Goal: Check status: Check status

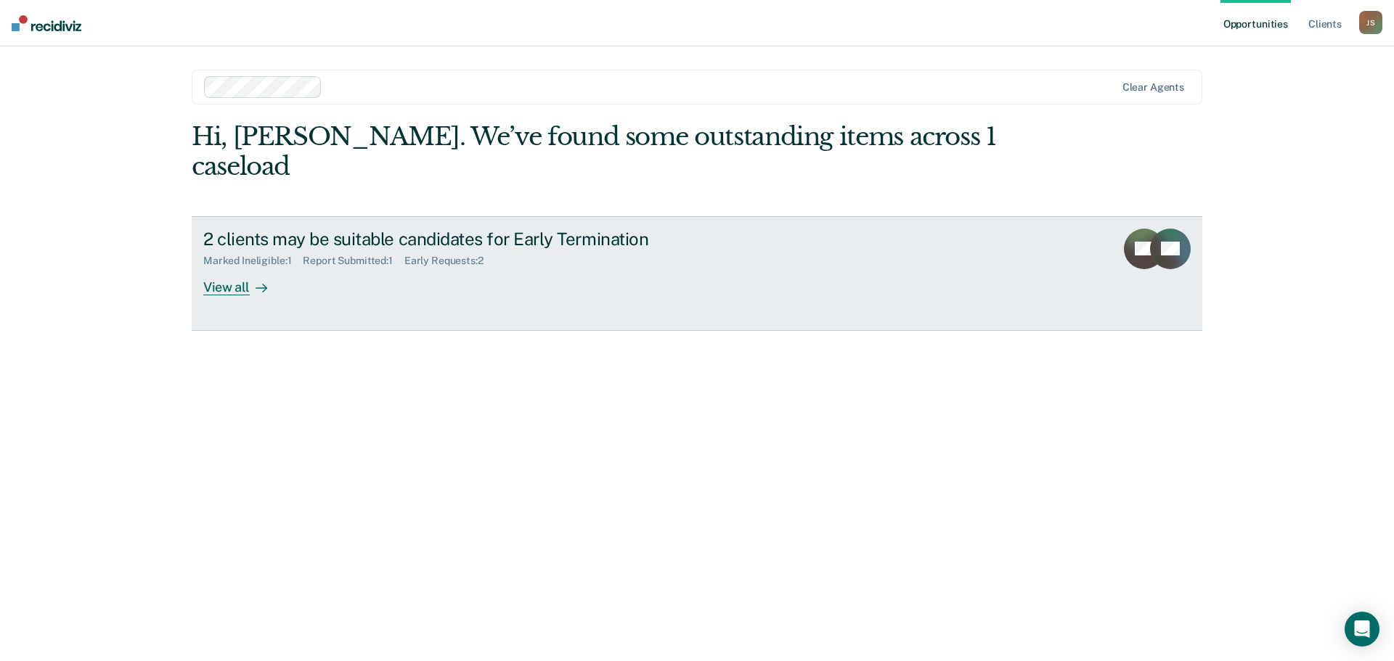
click at [227, 267] on div "View all" at bounding box center [243, 281] width 81 height 28
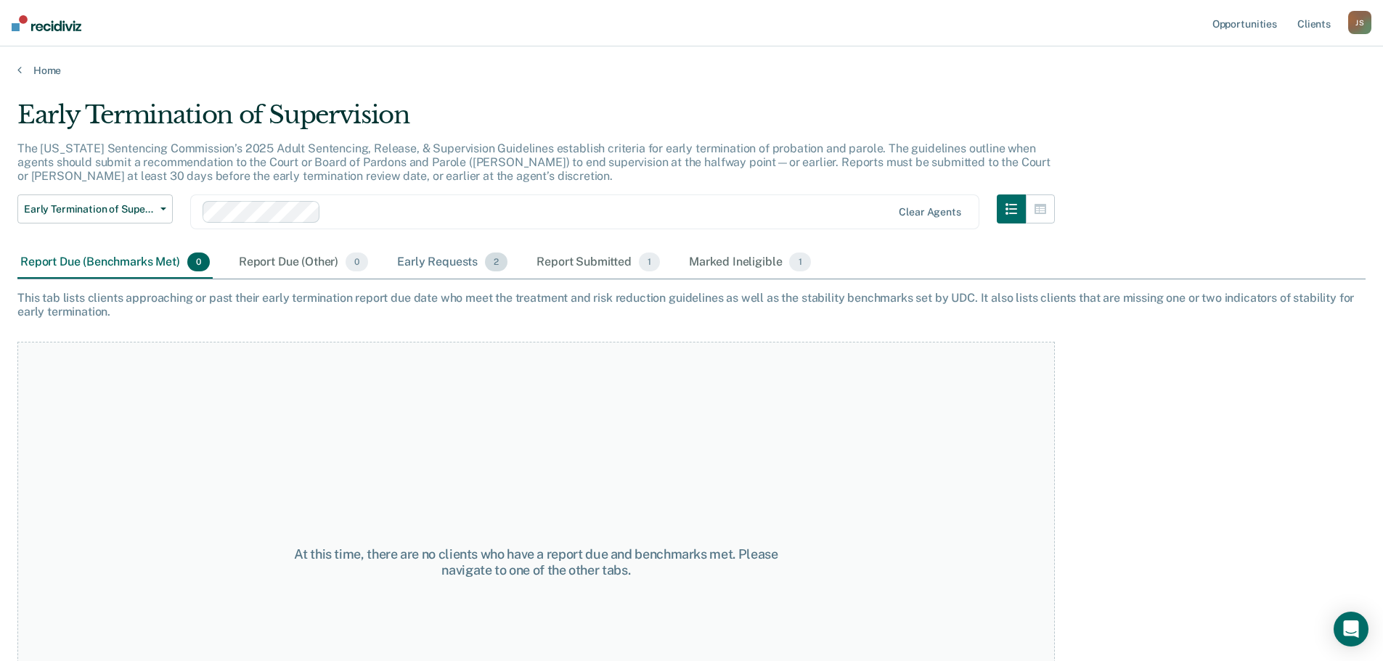
click at [473, 266] on div "Early Requests 2" at bounding box center [452, 263] width 116 height 32
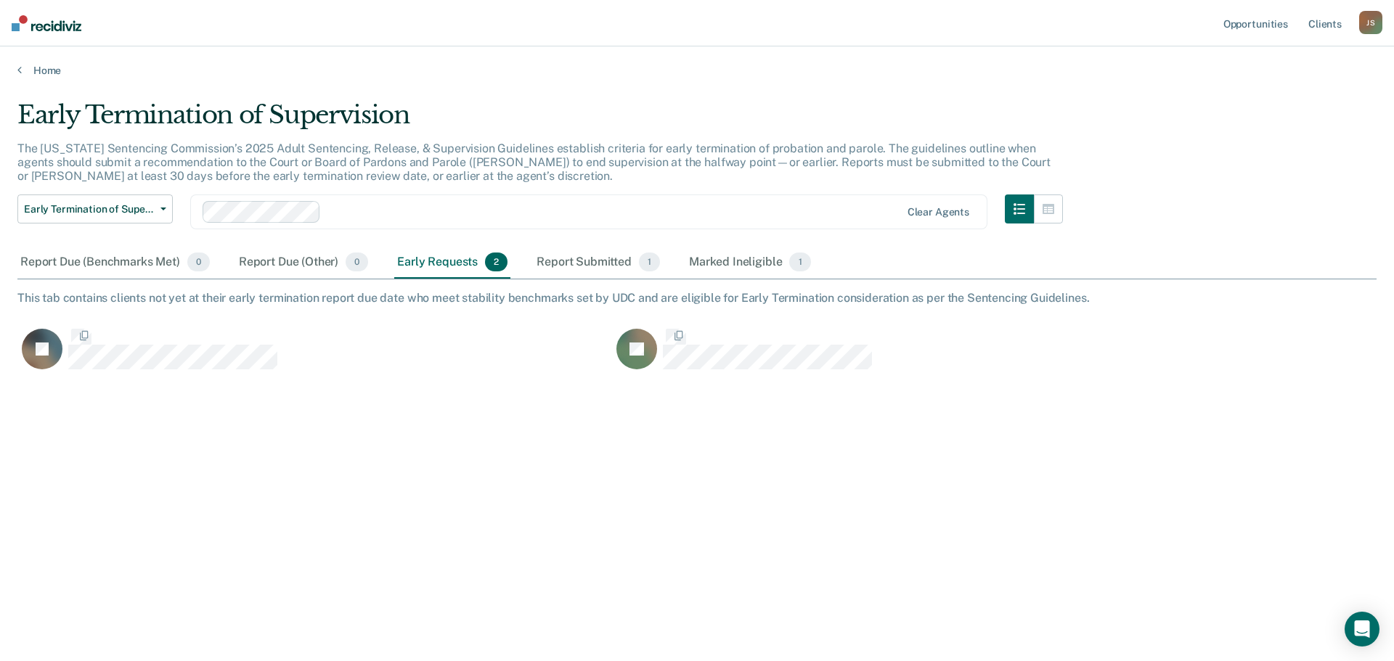
scroll to position [441, 1348]
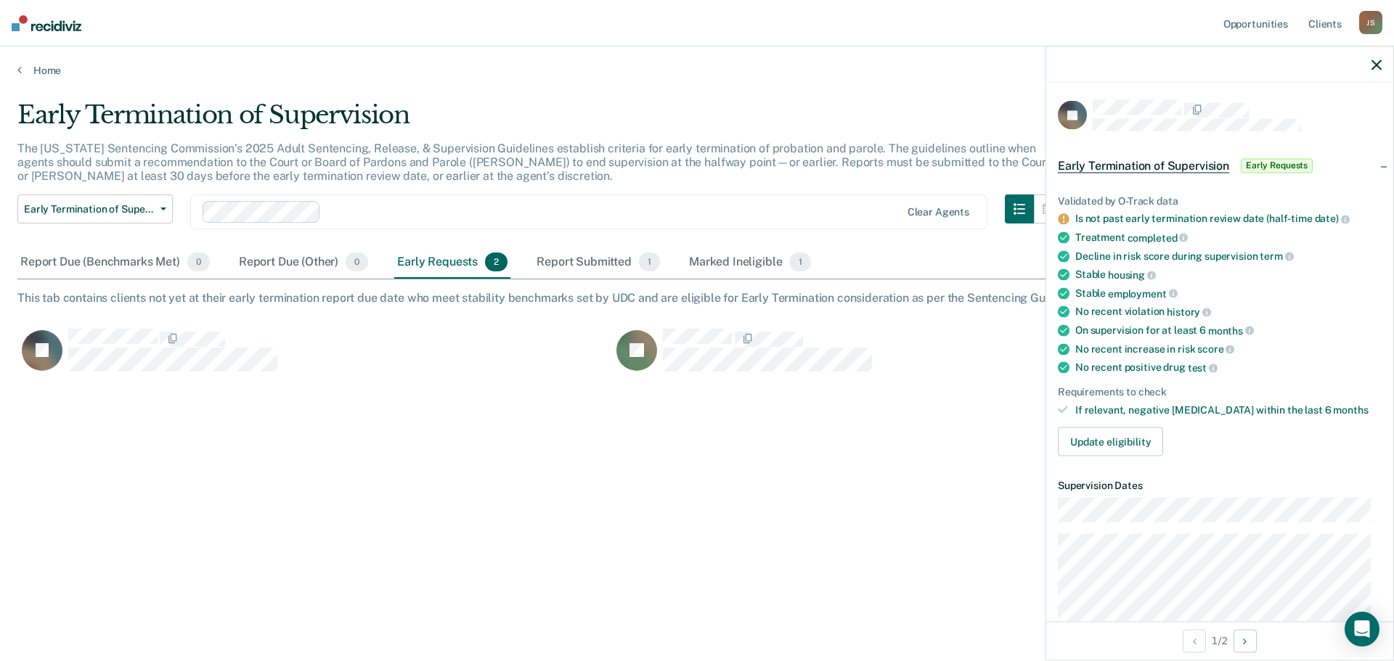
click at [1063, 407] on icon at bounding box center [1063, 409] width 10 height 10
click at [1093, 438] on button "Update eligibility" at bounding box center [1110, 442] width 105 height 29
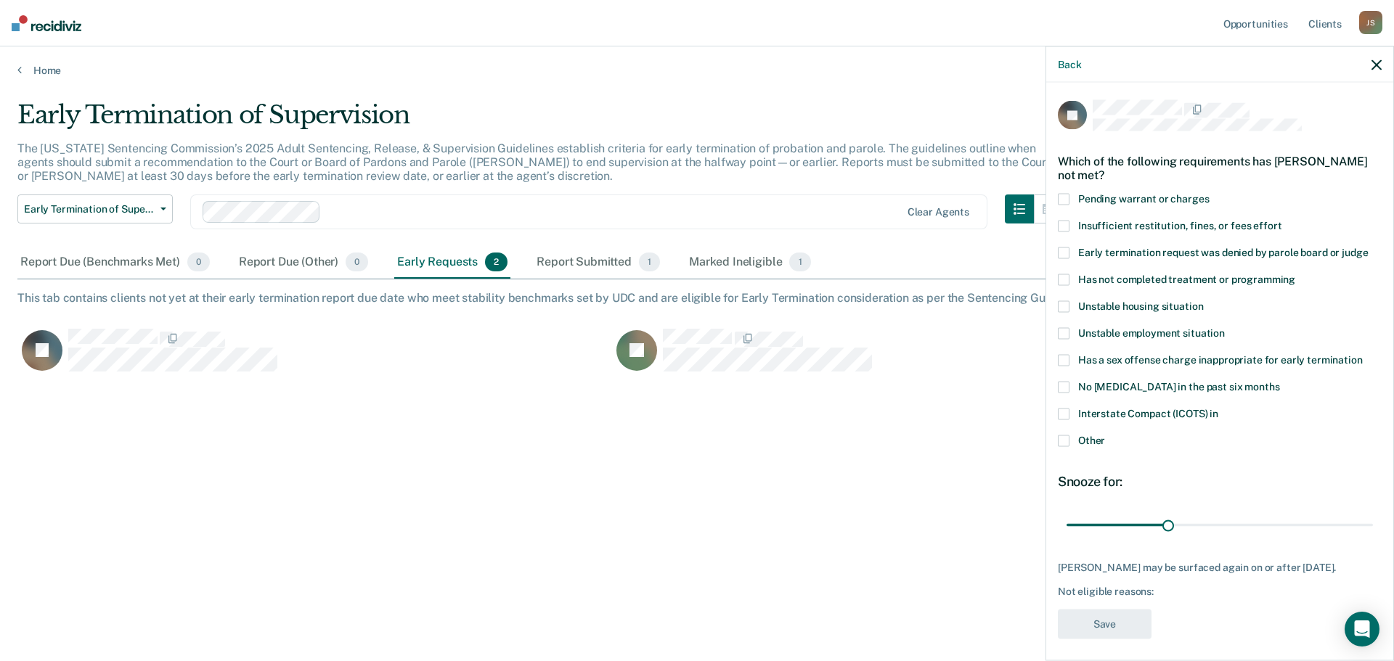
click at [1376, 70] on div "Back" at bounding box center [1219, 64] width 347 height 36
click at [1376, 60] on icon "button" at bounding box center [1376, 65] width 10 height 10
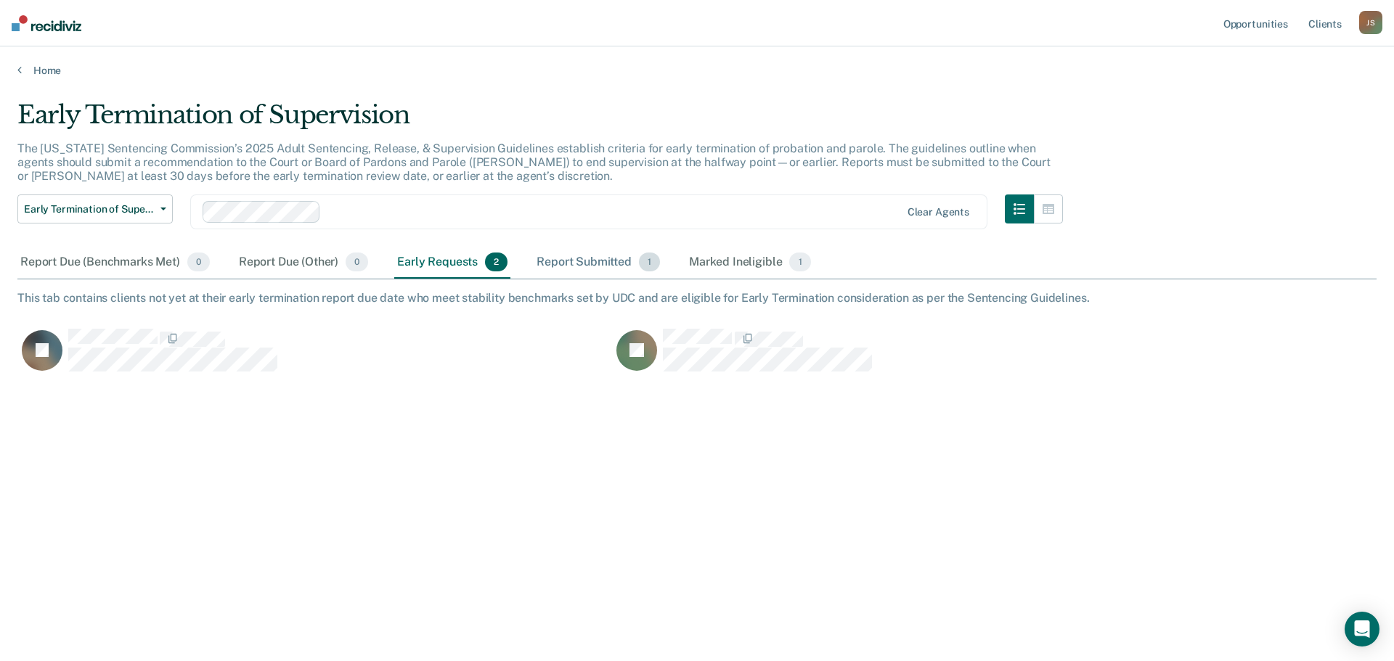
click at [596, 261] on div "Report Submitted 1" at bounding box center [598, 263] width 129 height 32
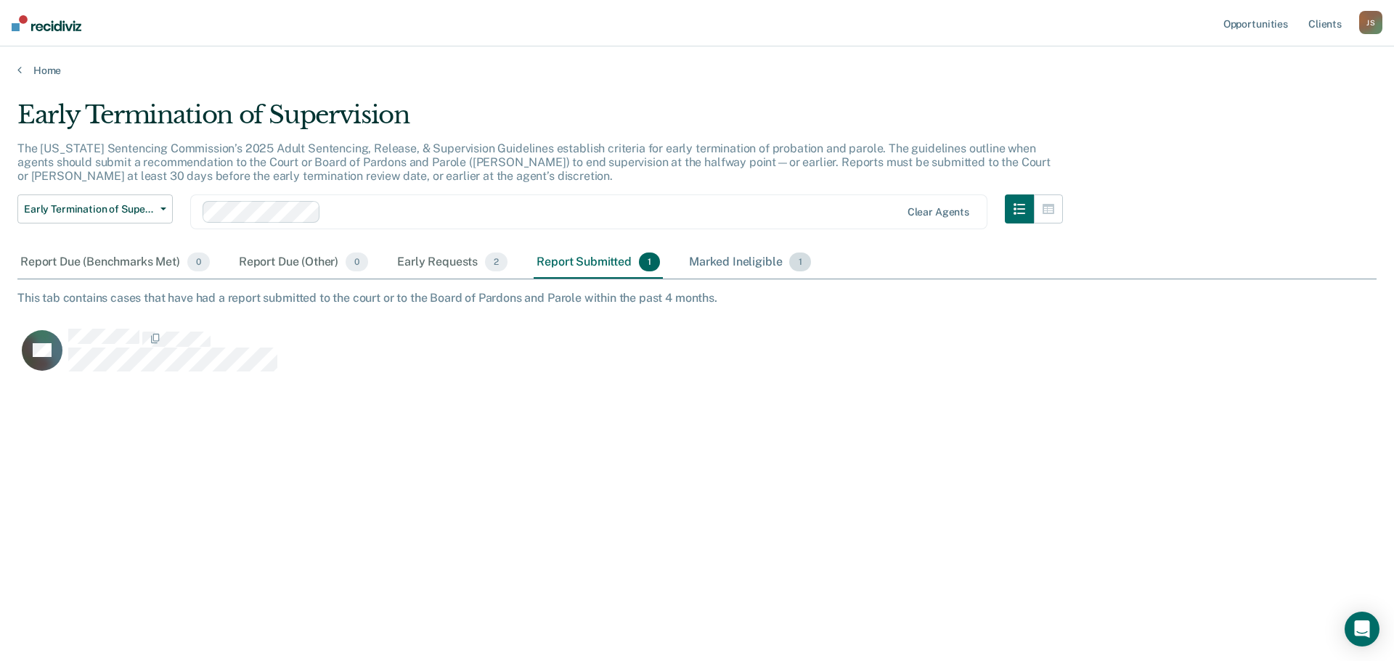
click at [728, 261] on div "Marked Ineligible 1" at bounding box center [750, 263] width 128 height 32
click at [470, 258] on div "Early Requests 2" at bounding box center [452, 263] width 116 height 32
